Goal: Check status: Check status

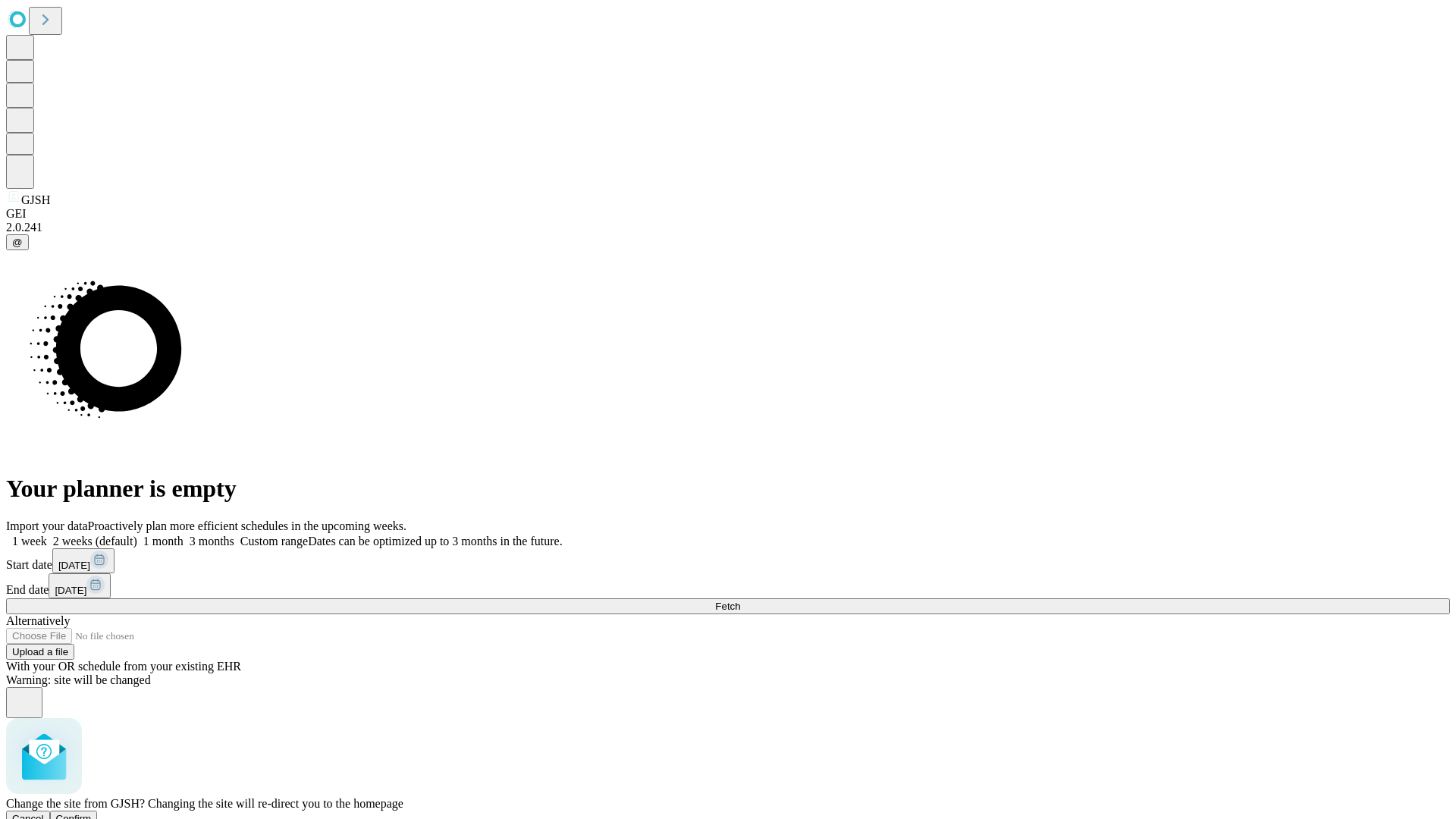
click at [92, 812] on span "Confirm" at bounding box center [73, 818] width 35 height 12
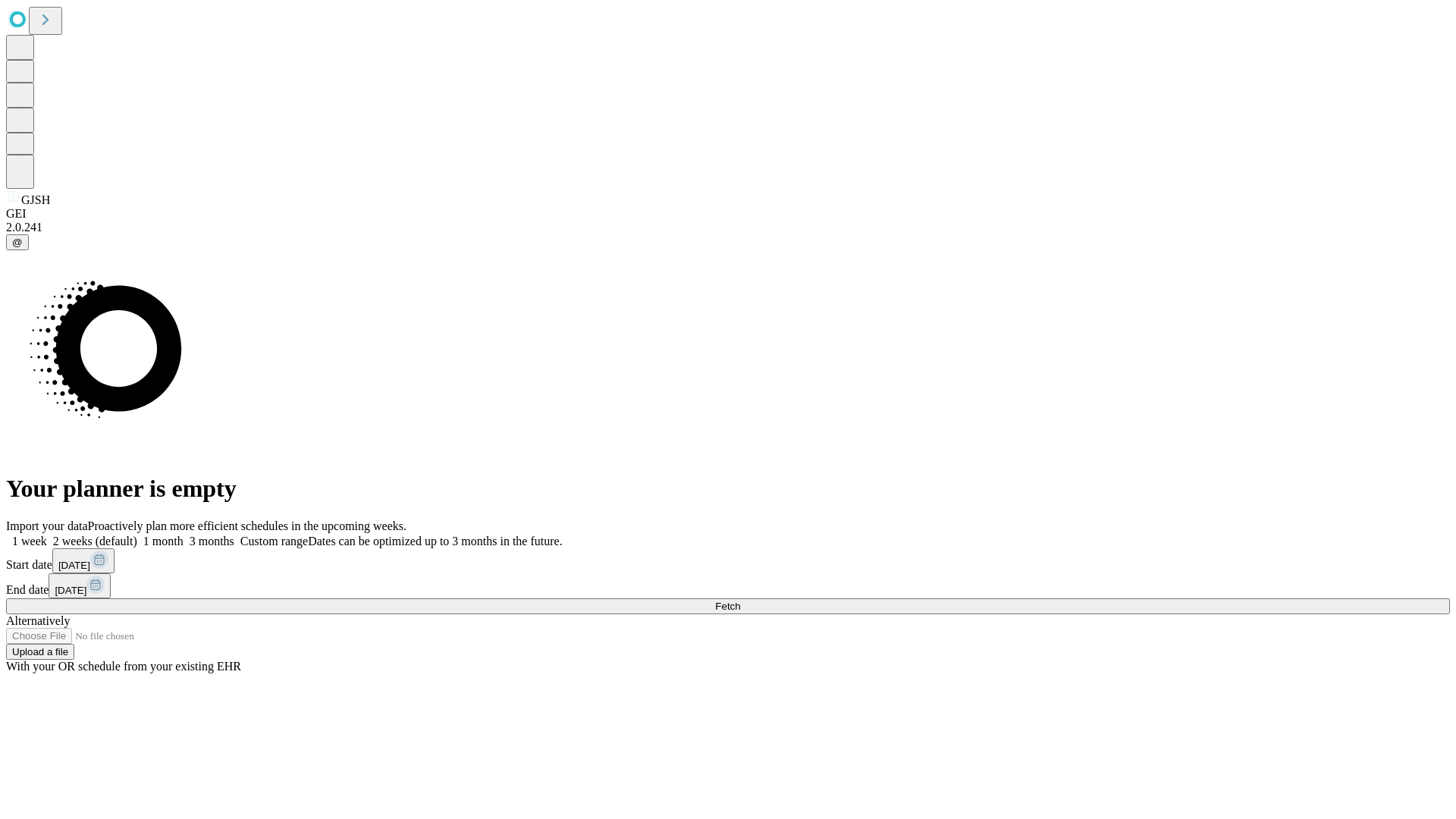
click at [184, 534] on label "1 month" at bounding box center [160, 540] width 46 height 13
click at [740, 600] on span "Fetch" at bounding box center [728, 606] width 25 height 12
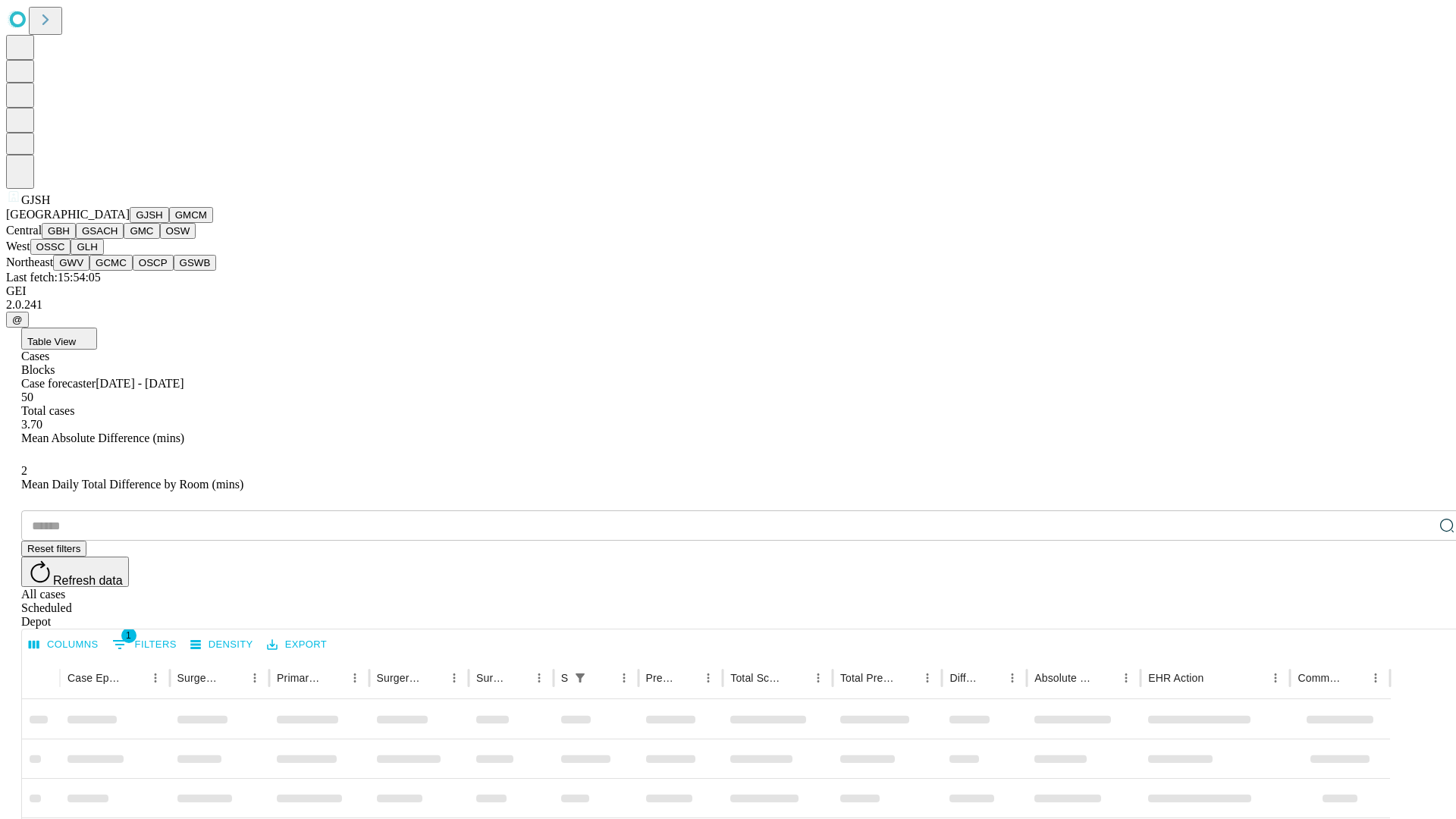
click at [169, 223] on button "GMCM" at bounding box center [190, 215] width 44 height 16
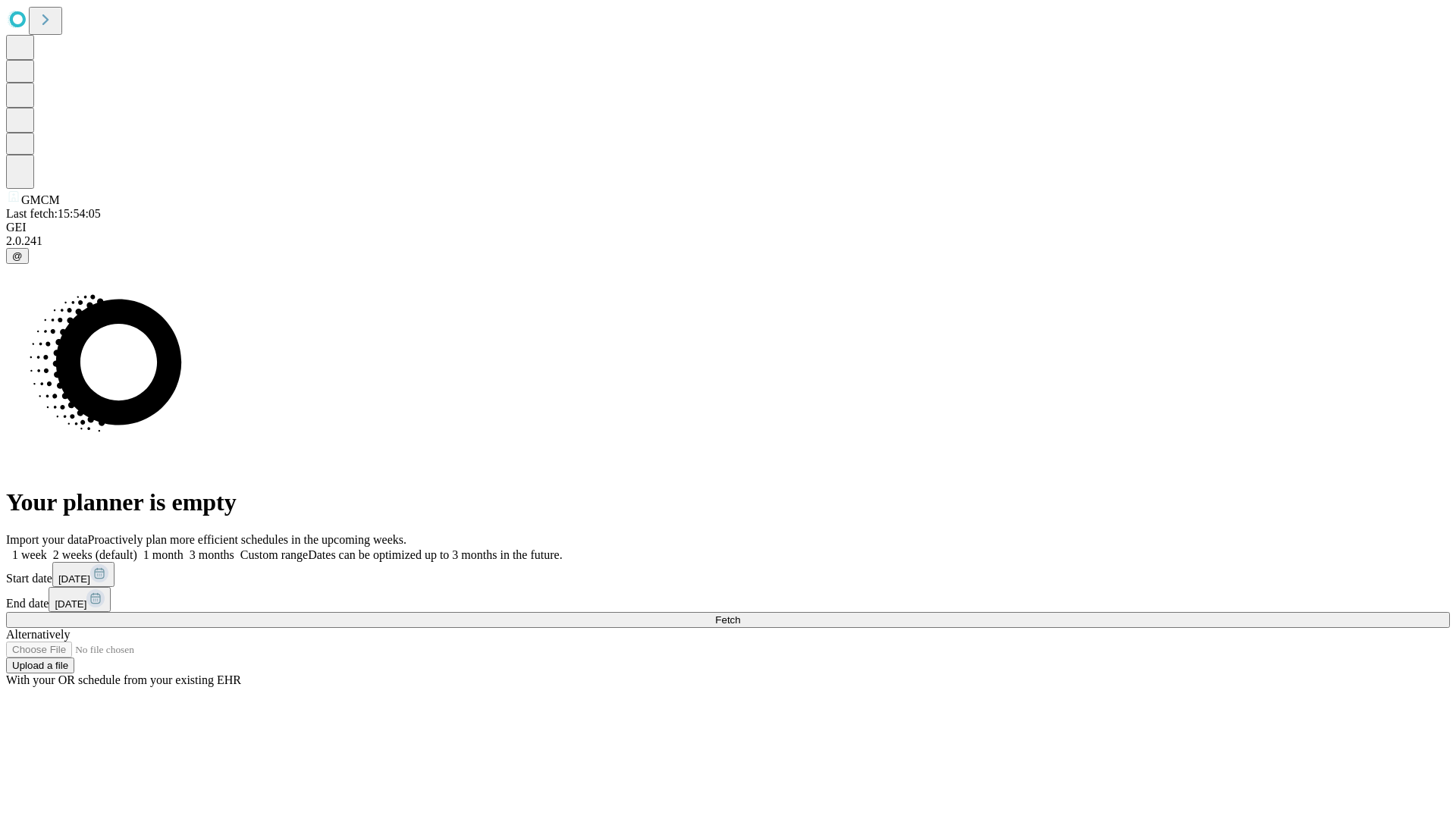
click at [184, 548] on label "1 month" at bounding box center [160, 553] width 46 height 13
click at [740, 614] on span "Fetch" at bounding box center [728, 620] width 25 height 12
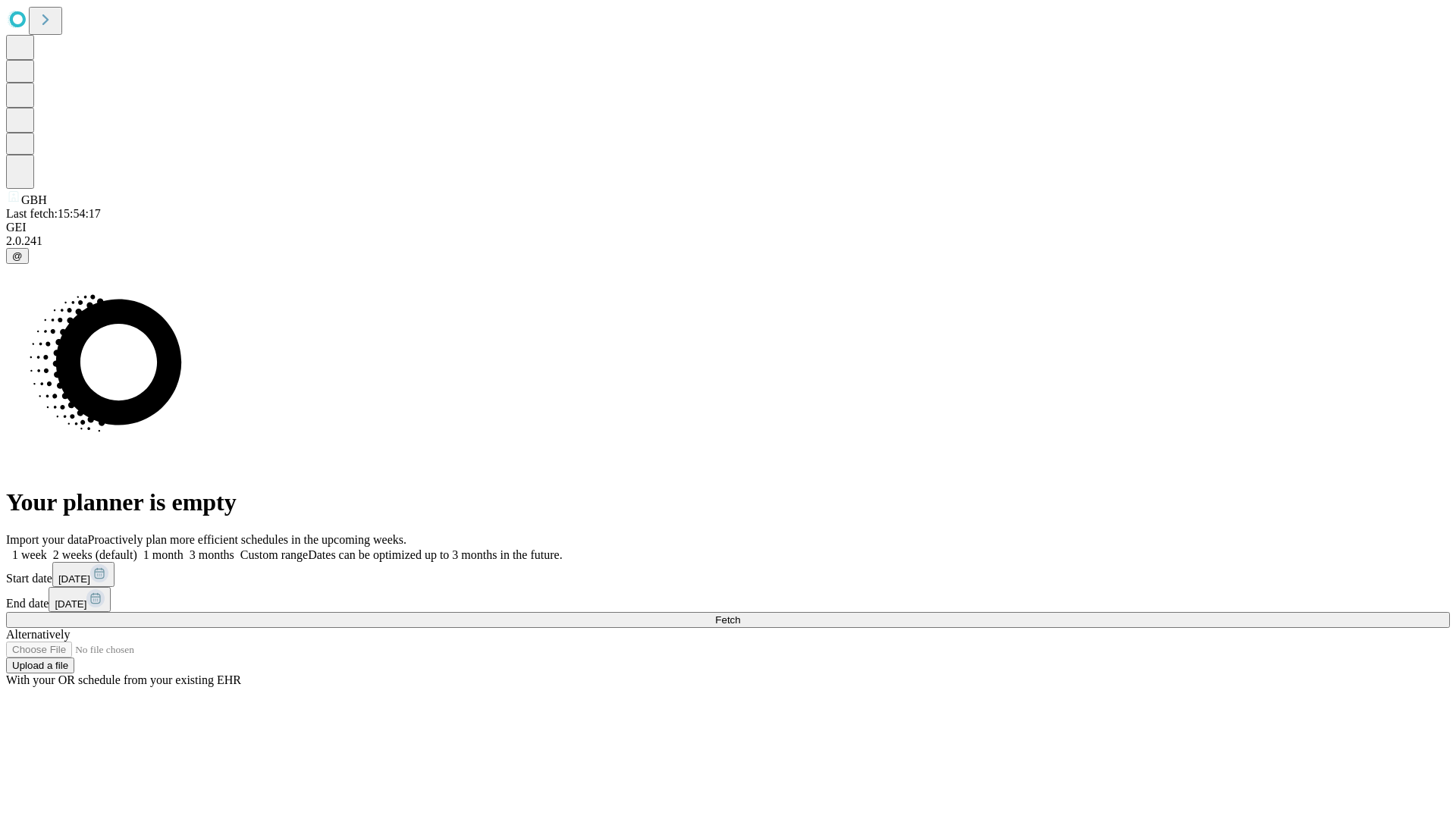
click at [184, 548] on label "1 month" at bounding box center [160, 553] width 46 height 13
click at [740, 614] on span "Fetch" at bounding box center [728, 620] width 25 height 12
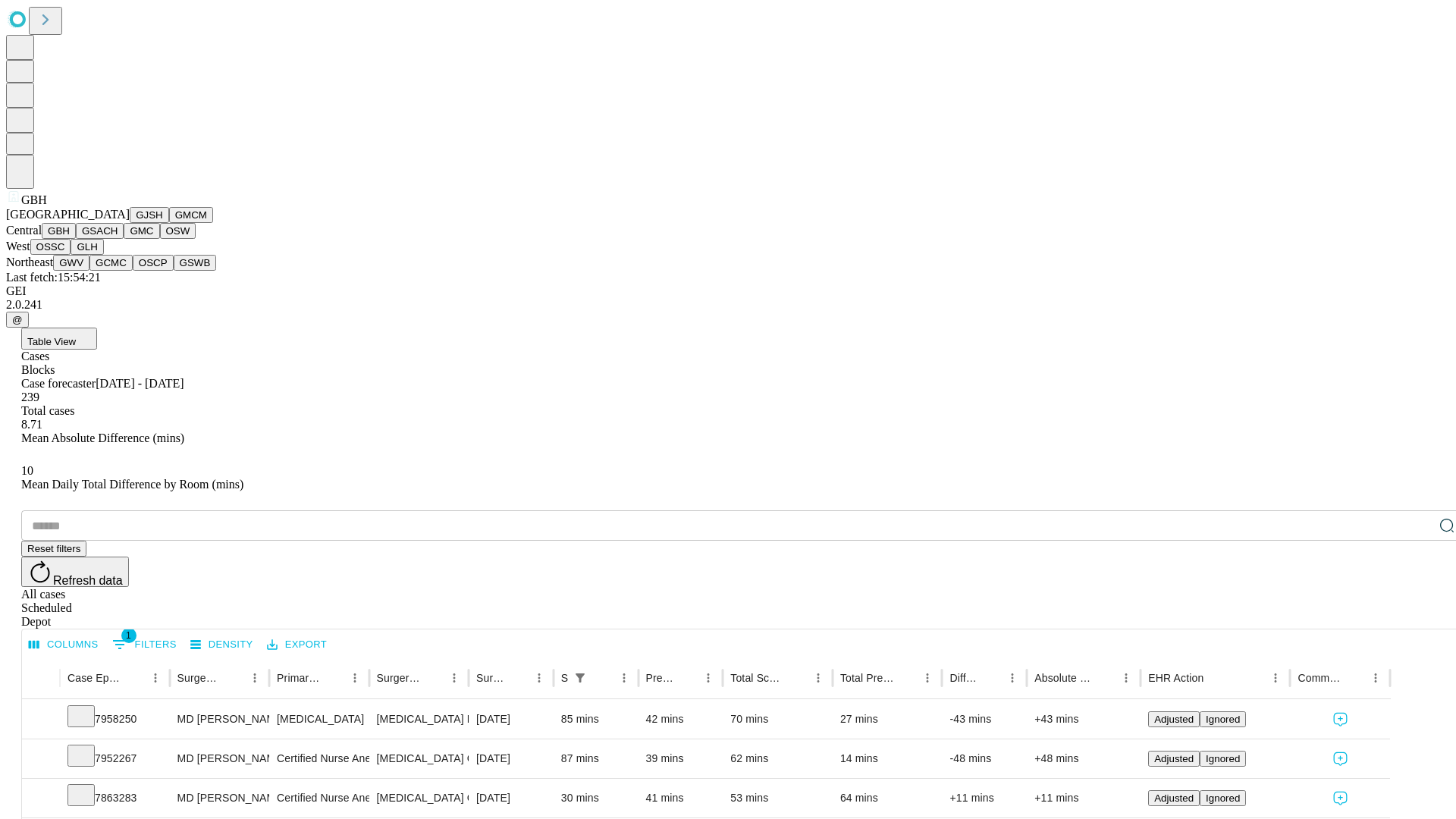
click at [117, 239] on button "GSACH" at bounding box center [100, 230] width 48 height 16
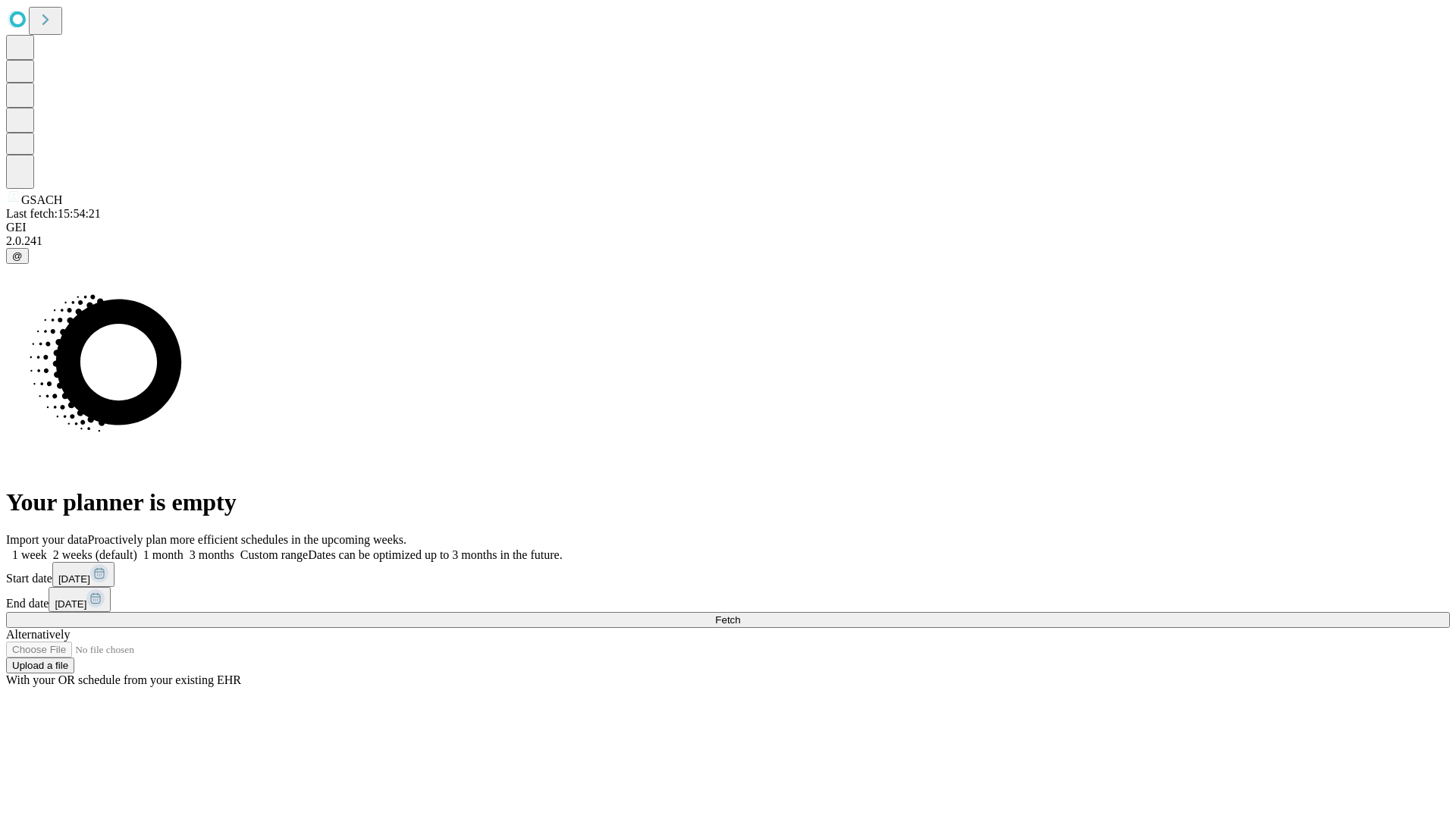
click at [184, 548] on label "1 month" at bounding box center [160, 553] width 46 height 13
click at [740, 614] on span "Fetch" at bounding box center [728, 620] width 25 height 12
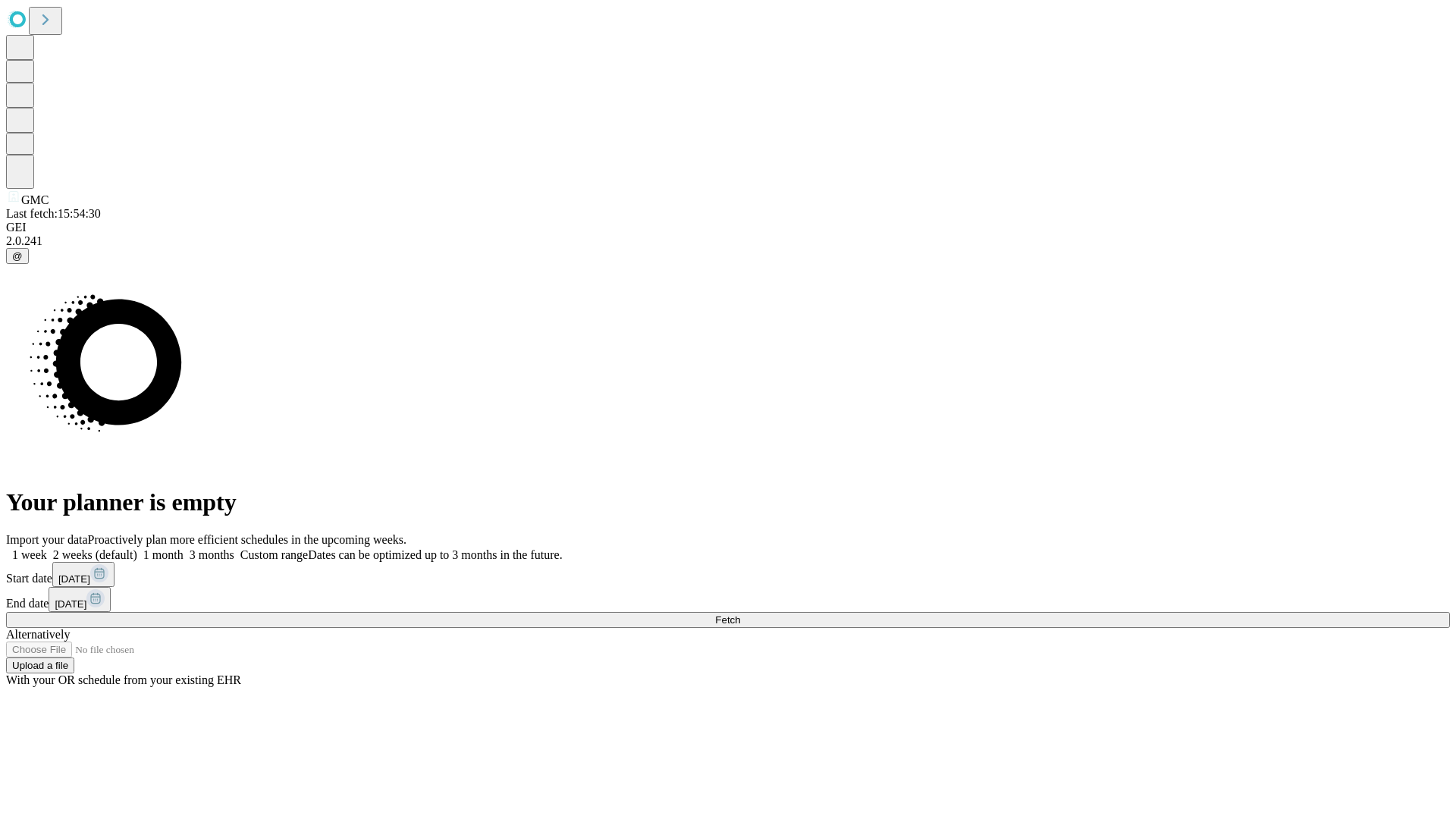
click at [184, 548] on label "1 month" at bounding box center [160, 553] width 46 height 13
click at [740, 614] on span "Fetch" at bounding box center [728, 620] width 25 height 12
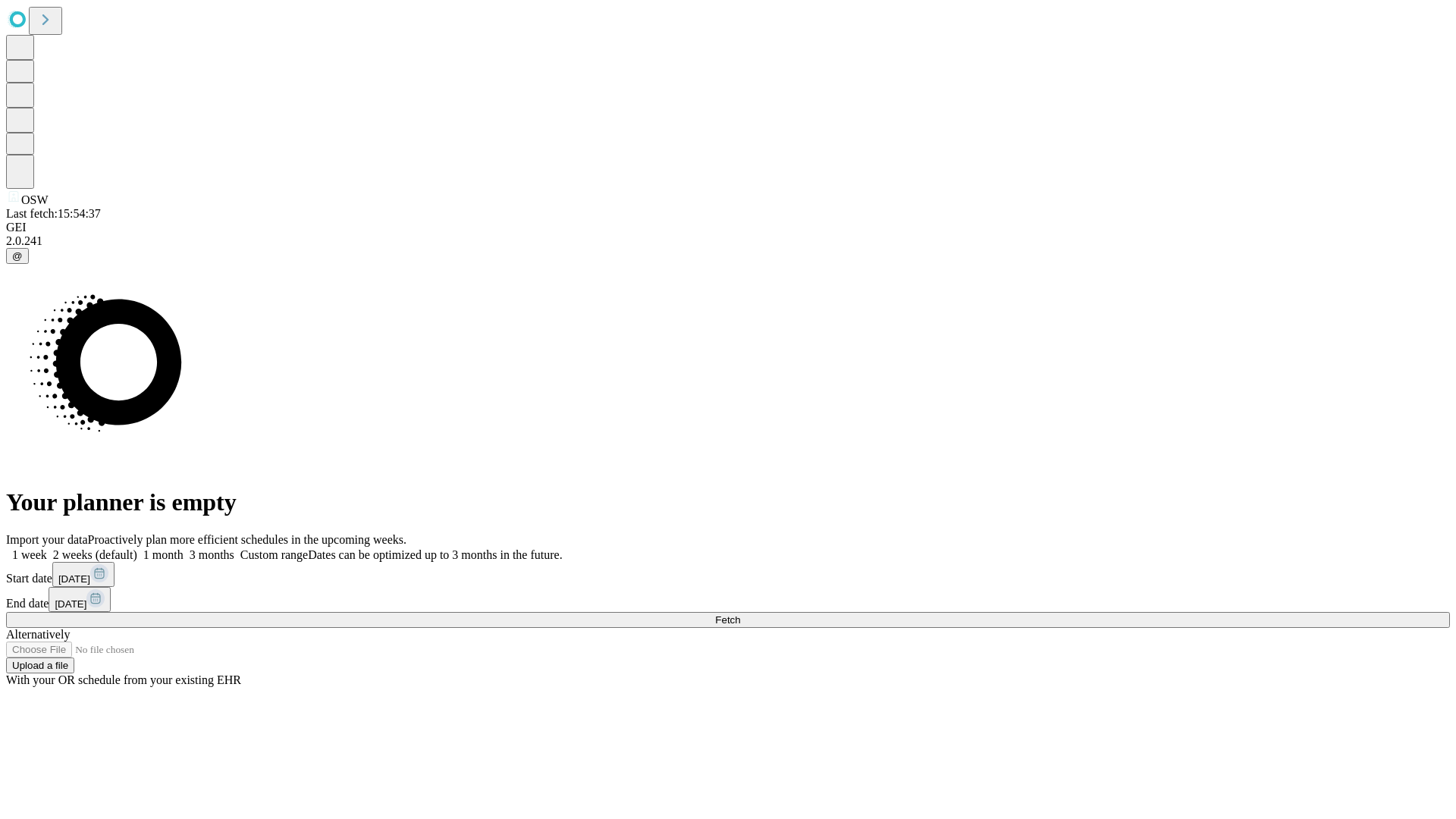
click at [740, 614] on span "Fetch" at bounding box center [728, 620] width 25 height 12
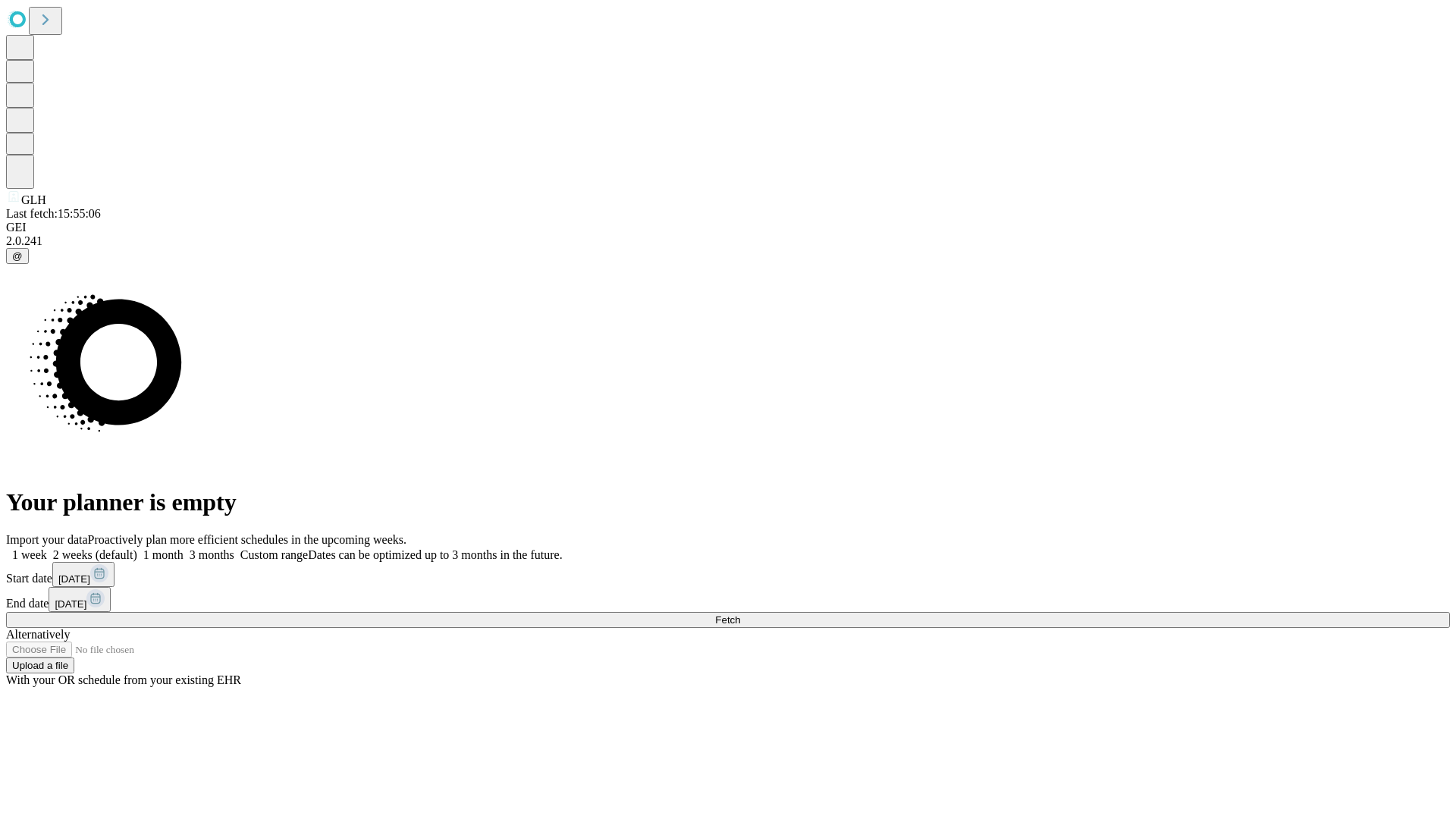
click at [740, 614] on span "Fetch" at bounding box center [728, 620] width 25 height 12
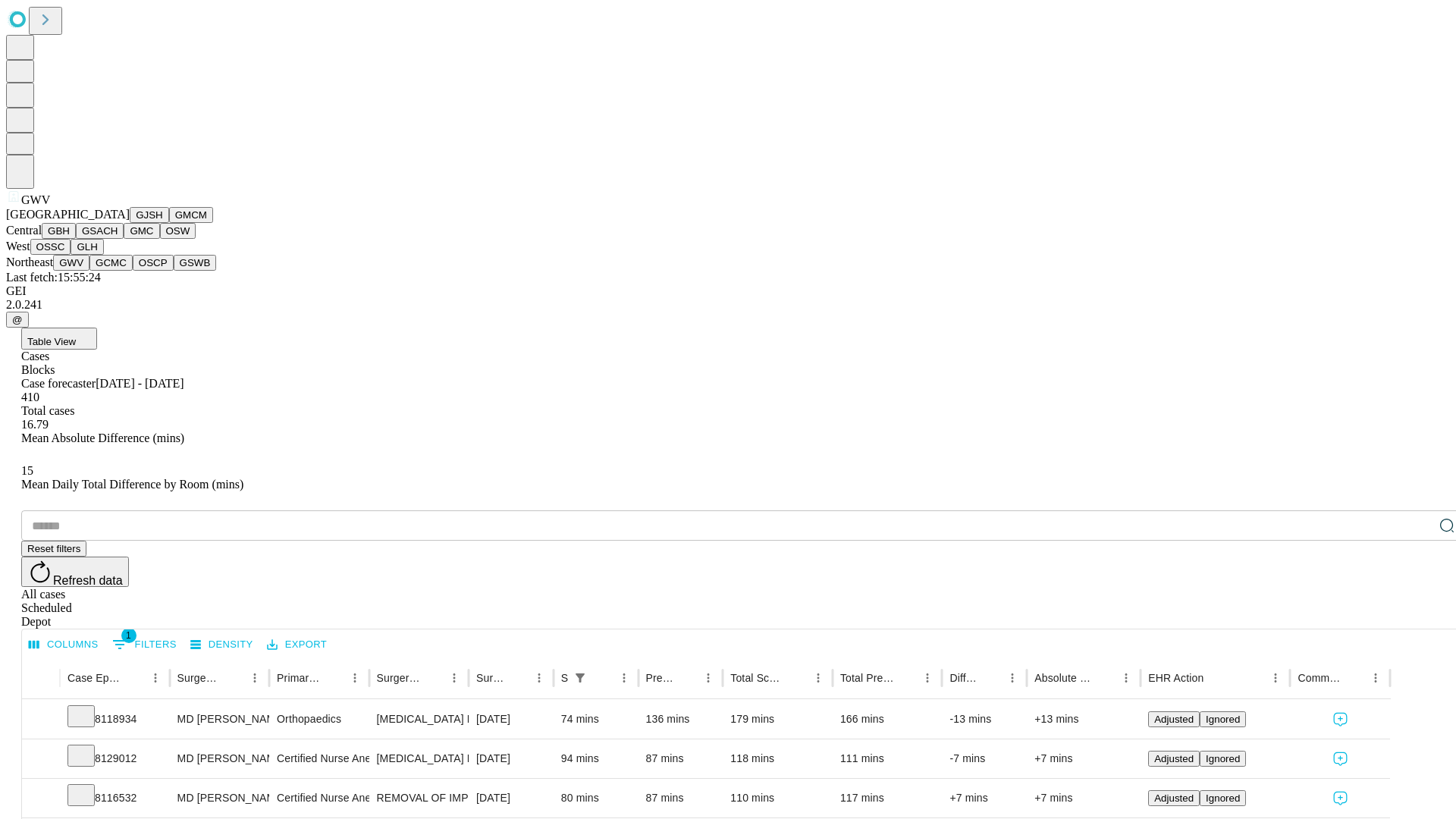
click at [117, 270] on button "GCMC" at bounding box center [111, 263] width 43 height 16
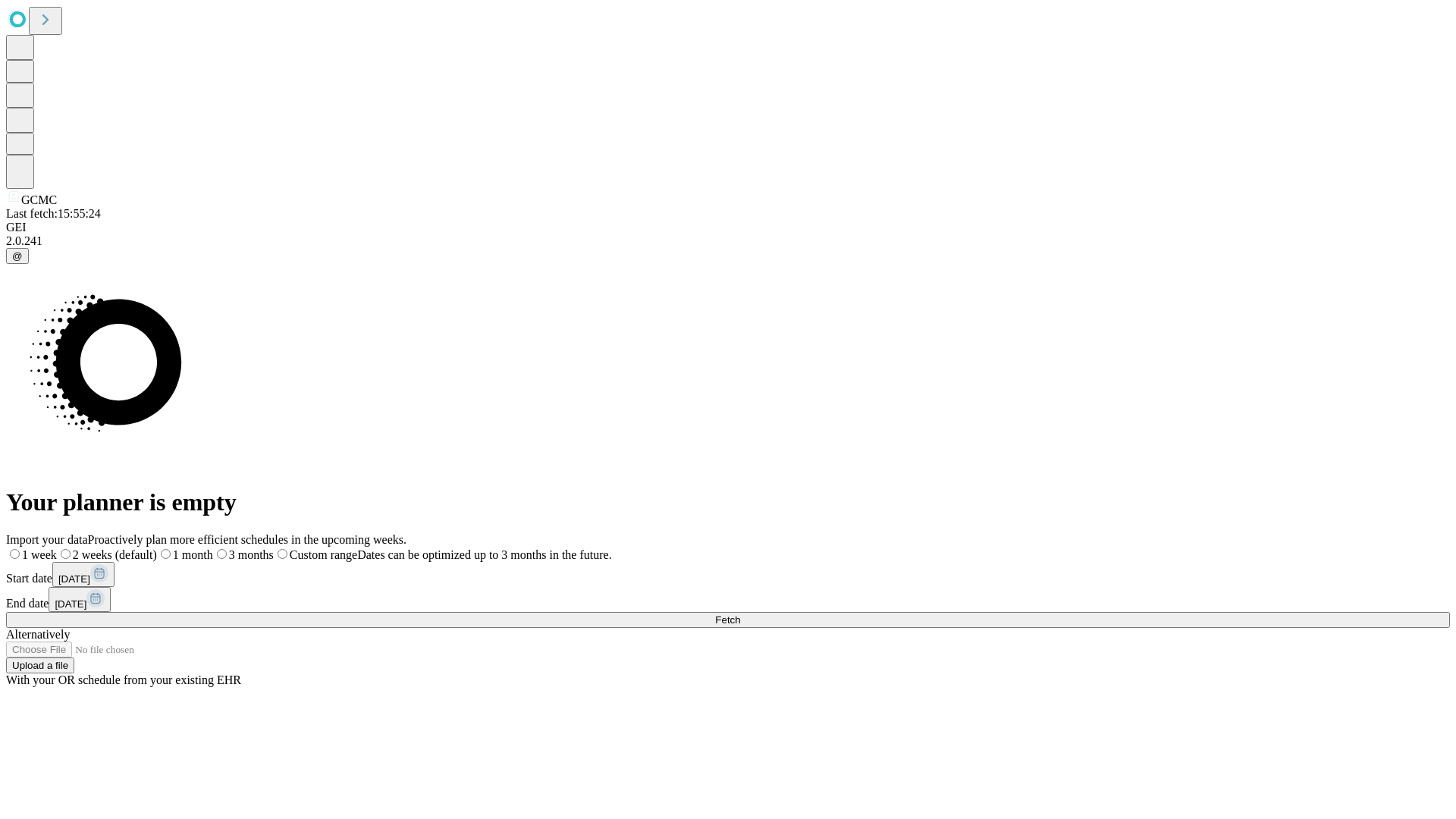
click at [213, 548] on label "1 month" at bounding box center [185, 553] width 56 height 13
click at [740, 614] on span "Fetch" at bounding box center [728, 620] width 25 height 12
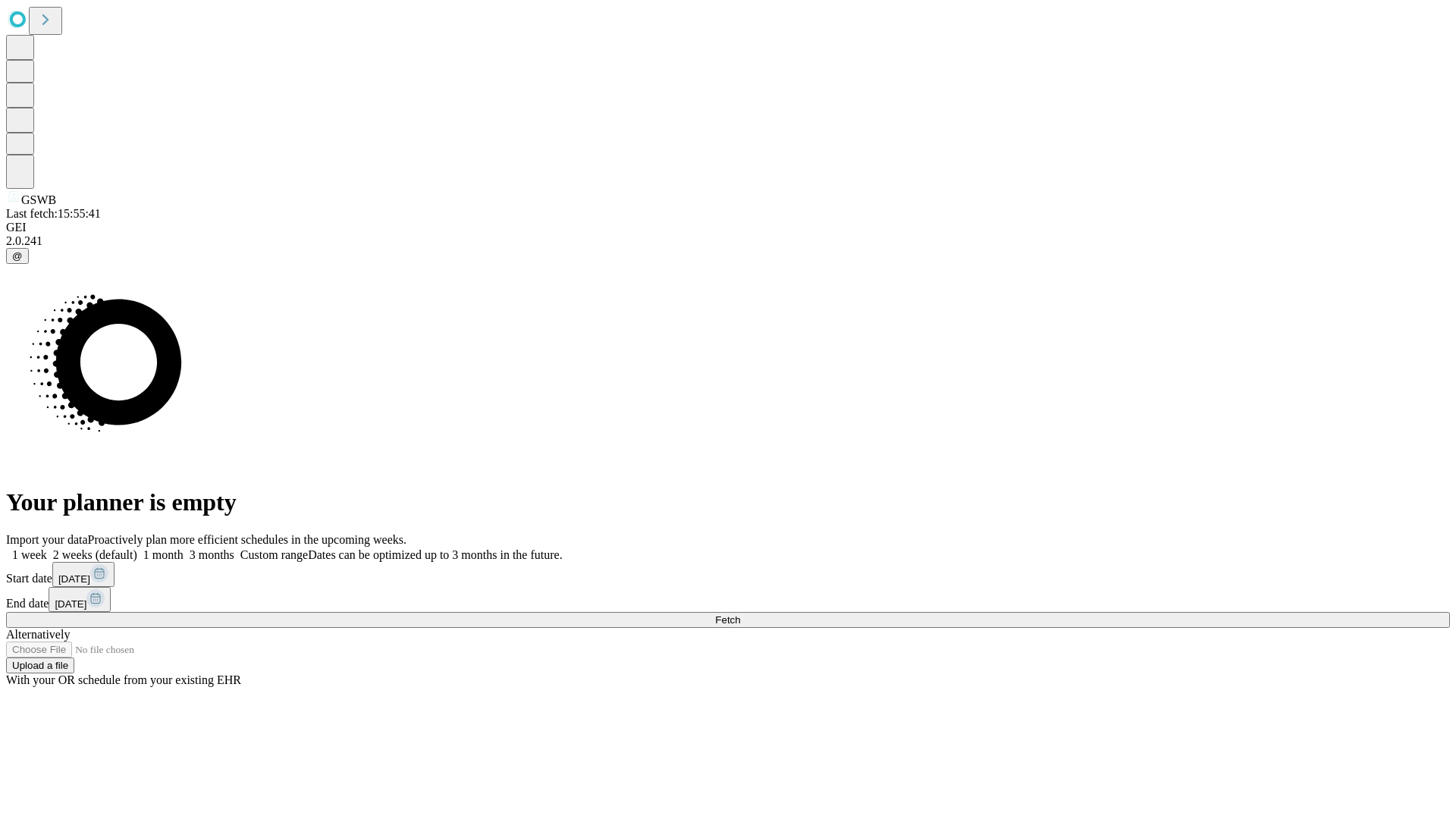
click at [184, 548] on label "1 month" at bounding box center [160, 553] width 46 height 13
click at [740, 614] on span "Fetch" at bounding box center [728, 620] width 25 height 12
